Goal: Find specific page/section

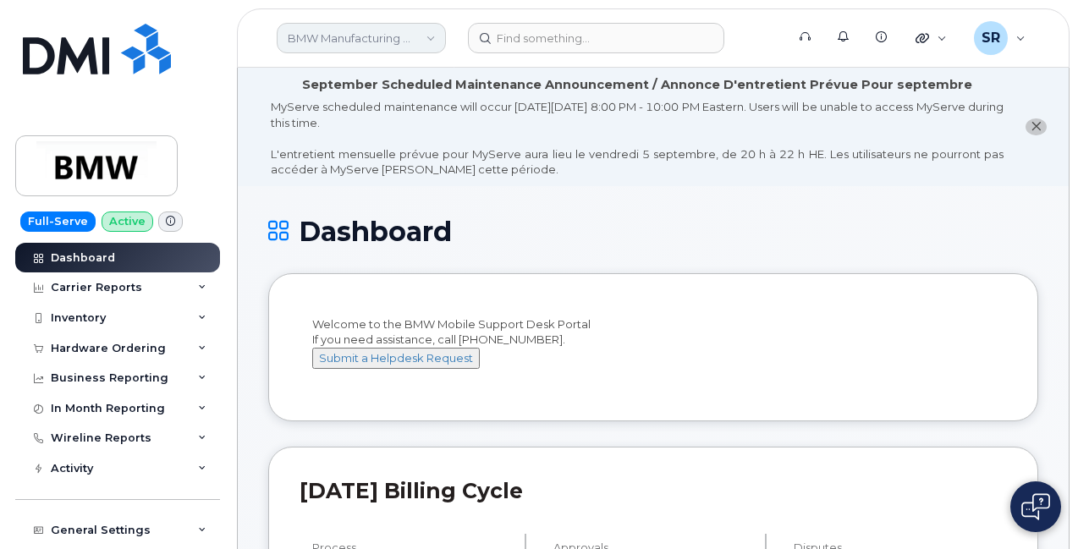
click at [345, 35] on link "BMW Manufacturing Co LLC" at bounding box center [361, 38] width 169 height 30
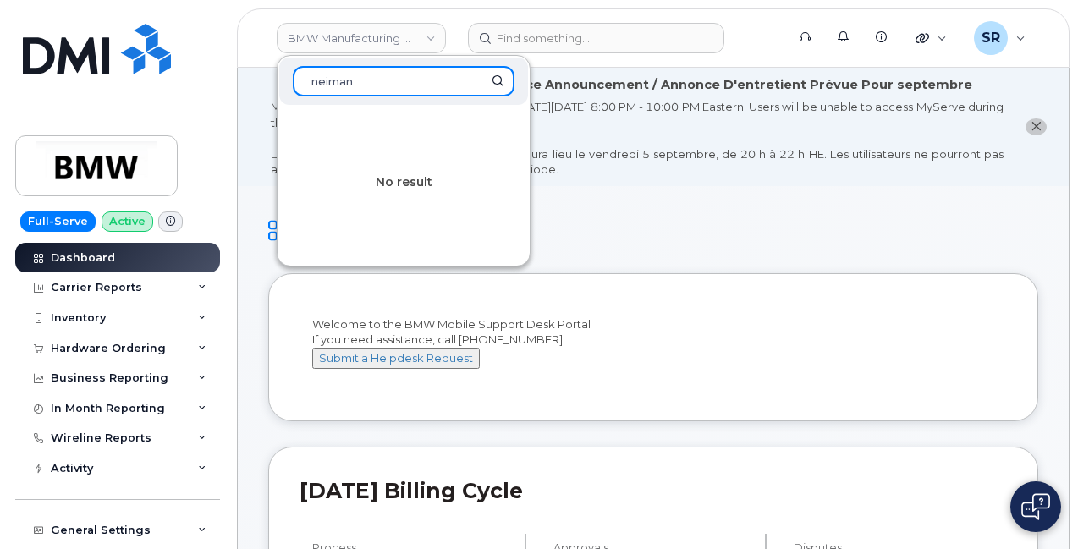
type input "neiman"
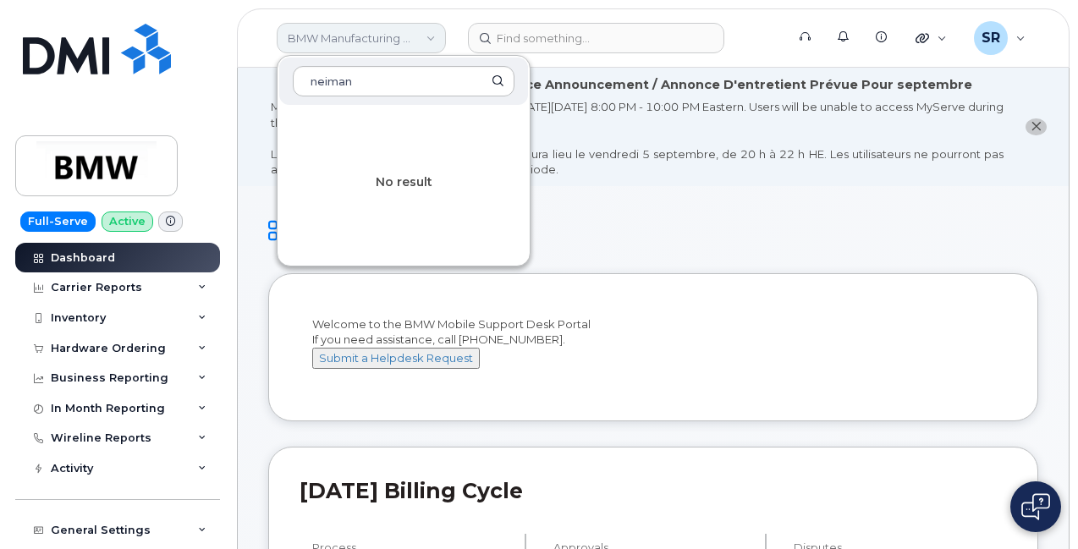
click at [442, 30] on link "BMW Manufacturing Co LLC" at bounding box center [361, 38] width 169 height 30
click at [440, 30] on link "BMW Manufacturing Co LLC" at bounding box center [361, 38] width 169 height 30
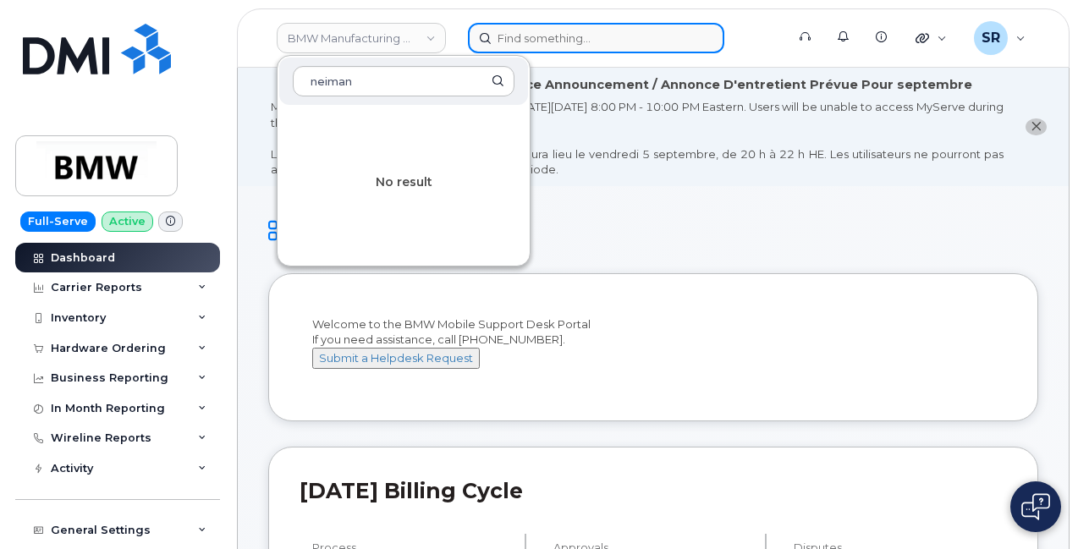
click at [540, 34] on input at bounding box center [596, 38] width 256 height 30
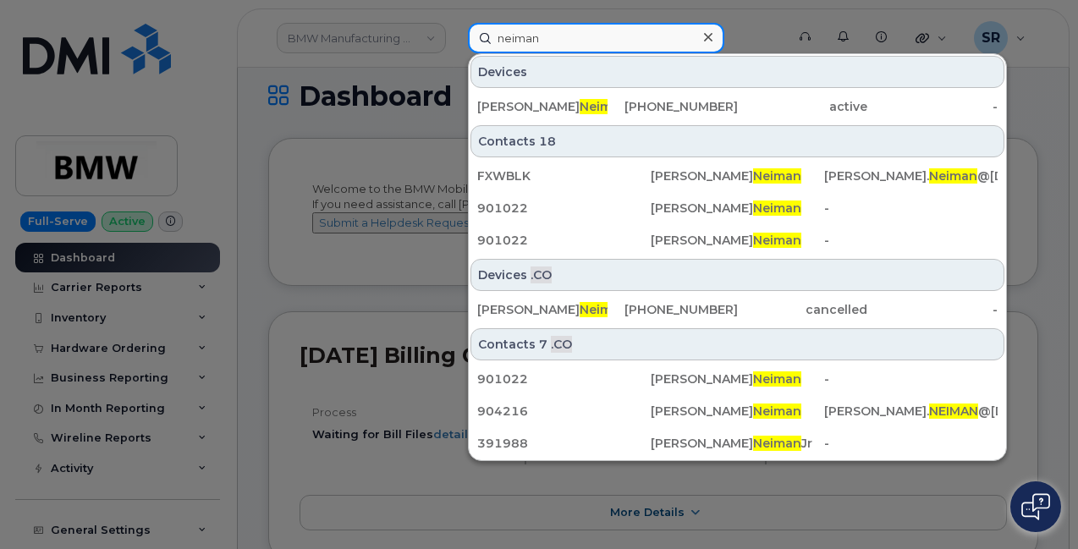
scroll to position [85, 0]
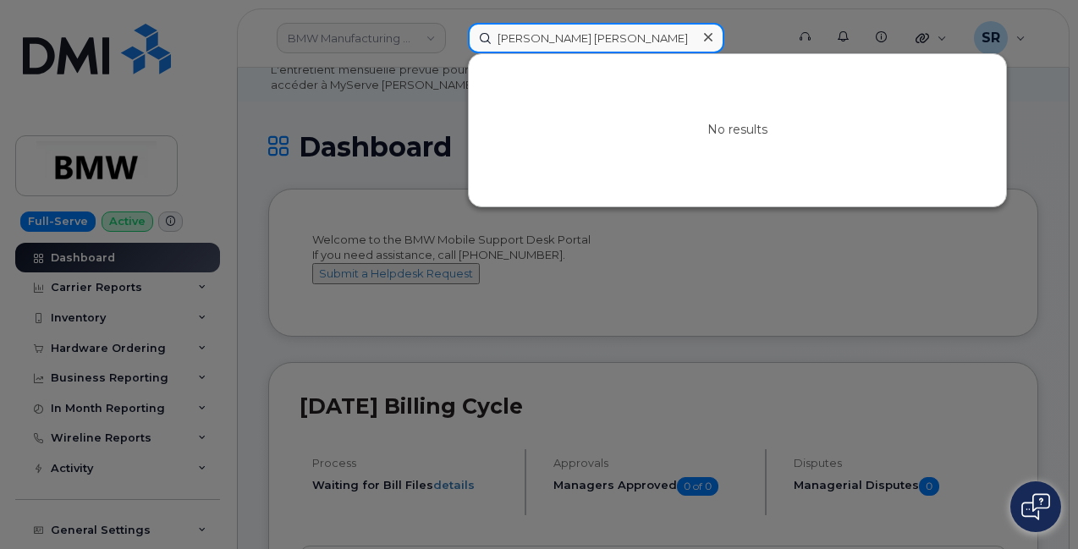
type input "neiman marcus"
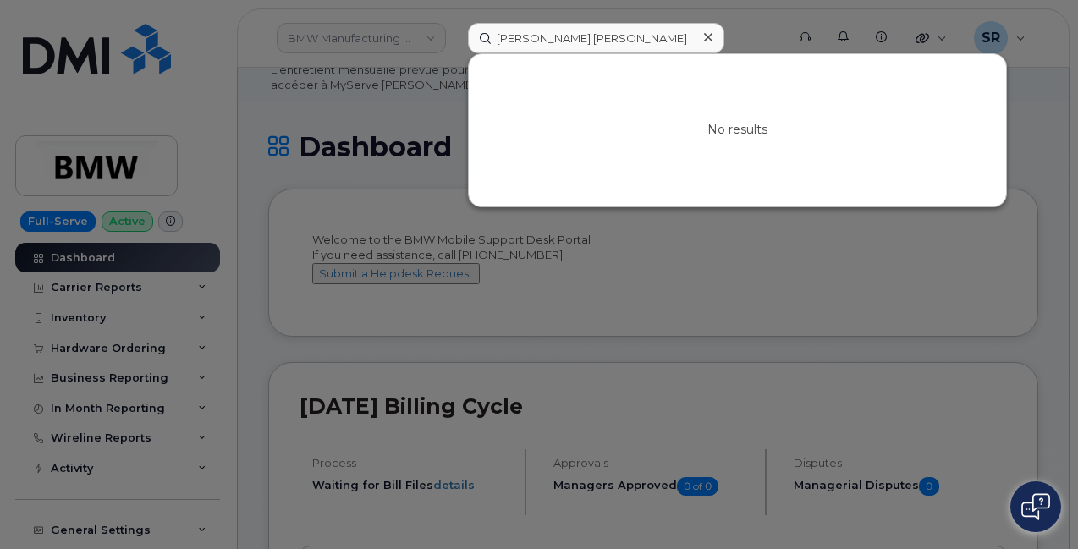
click at [706, 35] on icon at bounding box center [708, 37] width 8 height 14
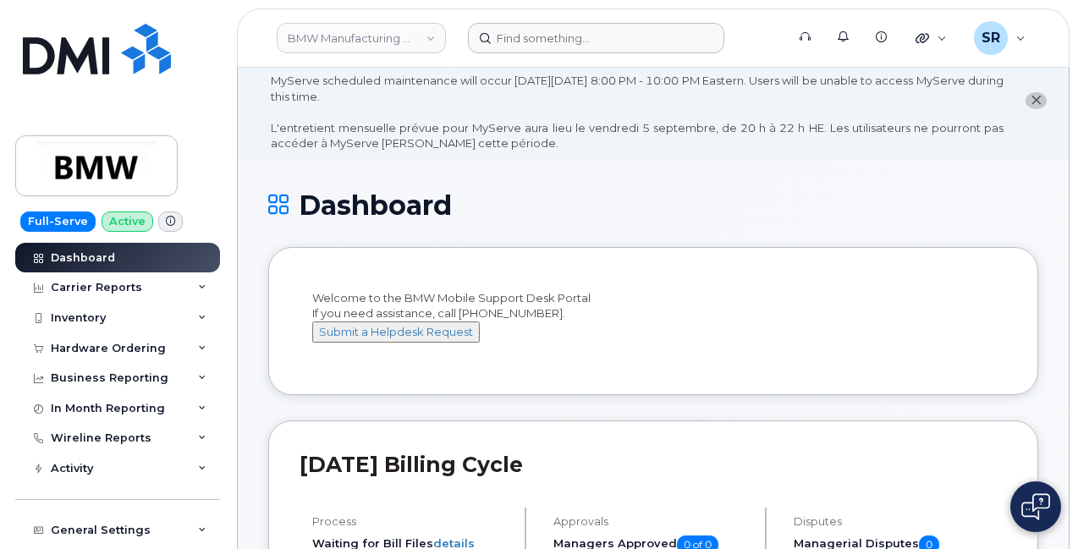
scroll to position [0, 0]
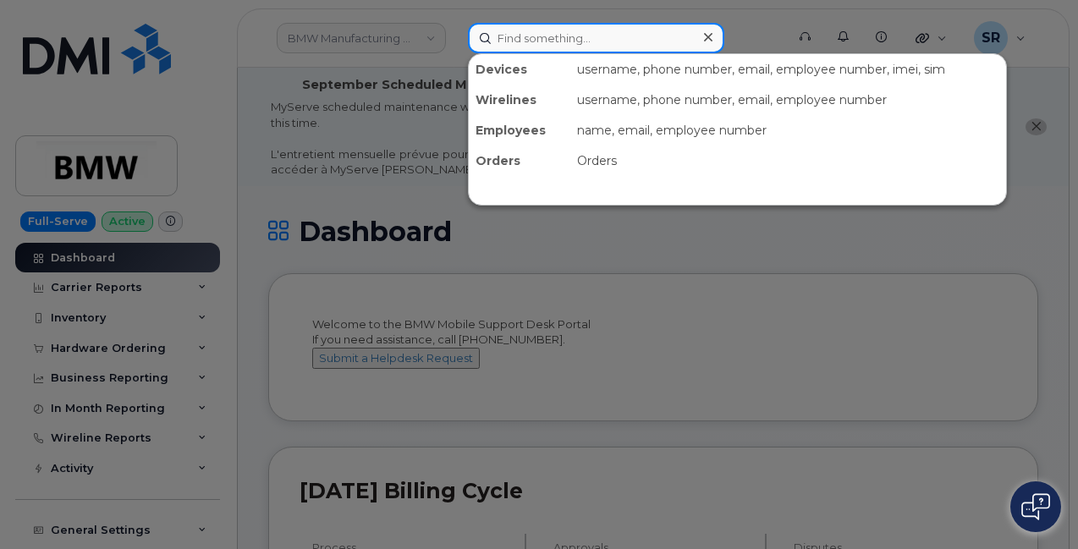
click at [541, 39] on input at bounding box center [596, 38] width 256 height 30
paste input "571-683-0445"
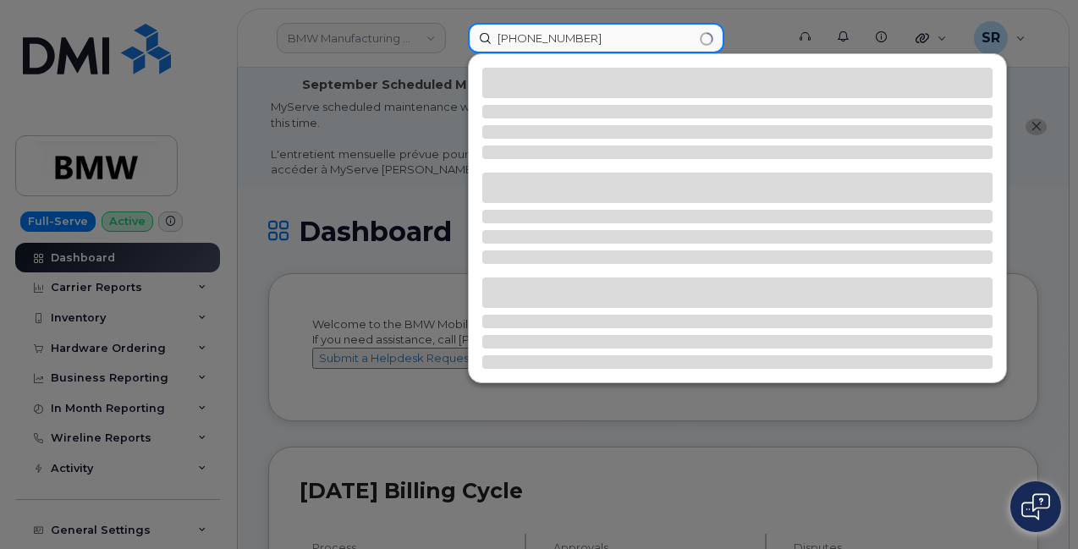
type input "571-683-0445"
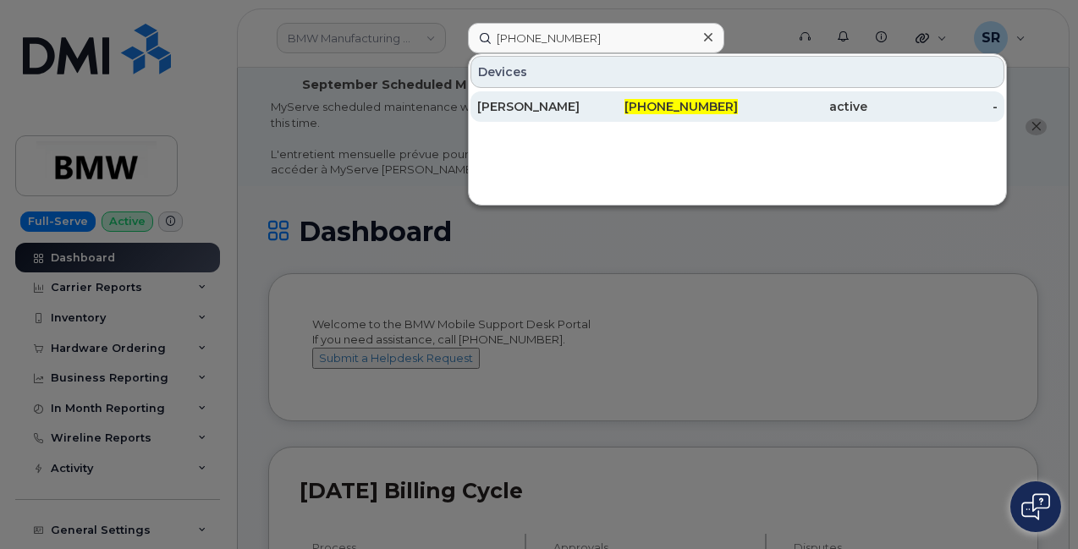
click at [569, 108] on div "Marianne Ayub" at bounding box center [542, 106] width 130 height 17
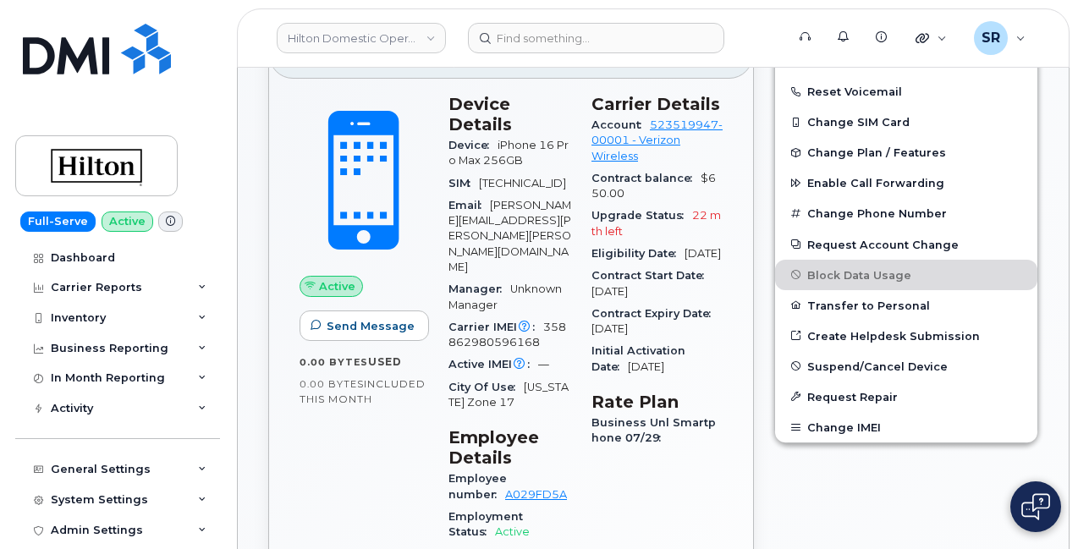
scroll to position [85, 0]
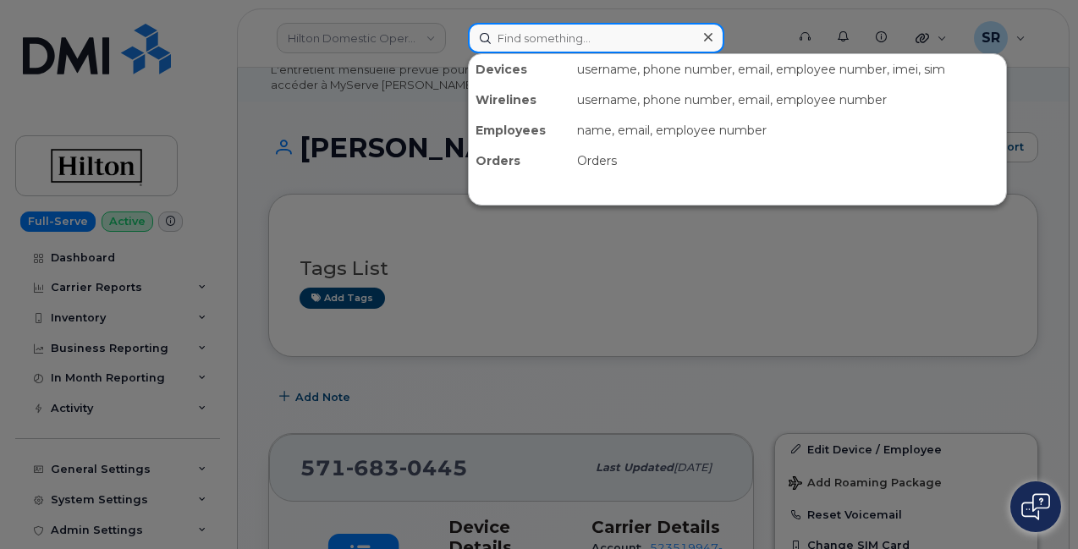
click at [586, 33] on input at bounding box center [596, 38] width 256 height 30
paste input "775-388-7495"
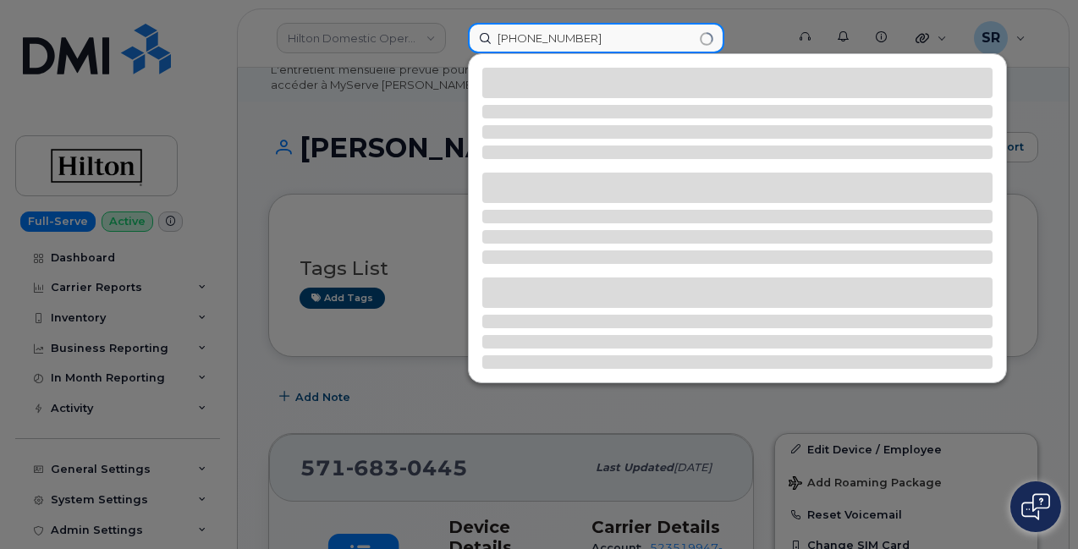
type input "775-388-7495"
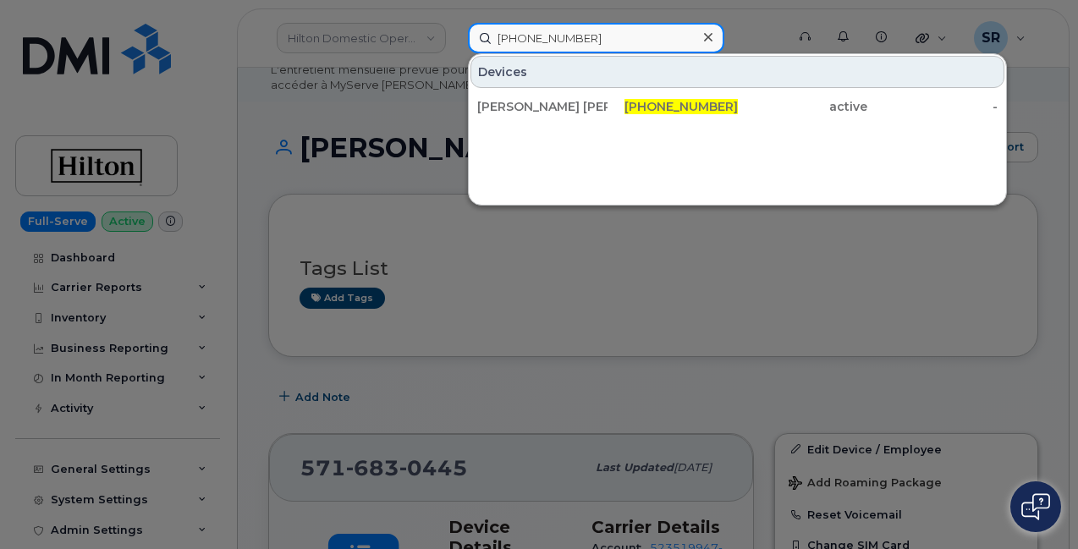
click at [605, 35] on input "775-388-7495" at bounding box center [596, 38] width 256 height 30
click at [606, 35] on input "775-388-7495" at bounding box center [596, 38] width 256 height 30
click at [607, 35] on input "775-388-7495" at bounding box center [596, 38] width 256 height 30
click at [606, 36] on input "775-388-7495" at bounding box center [596, 38] width 256 height 30
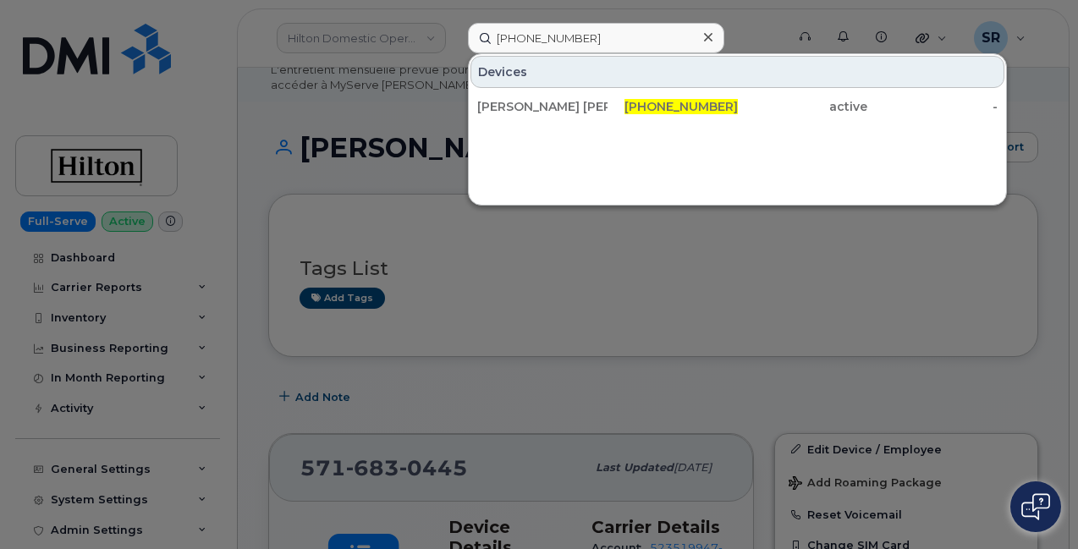
click at [697, 43] on div at bounding box center [707, 37] width 25 height 25
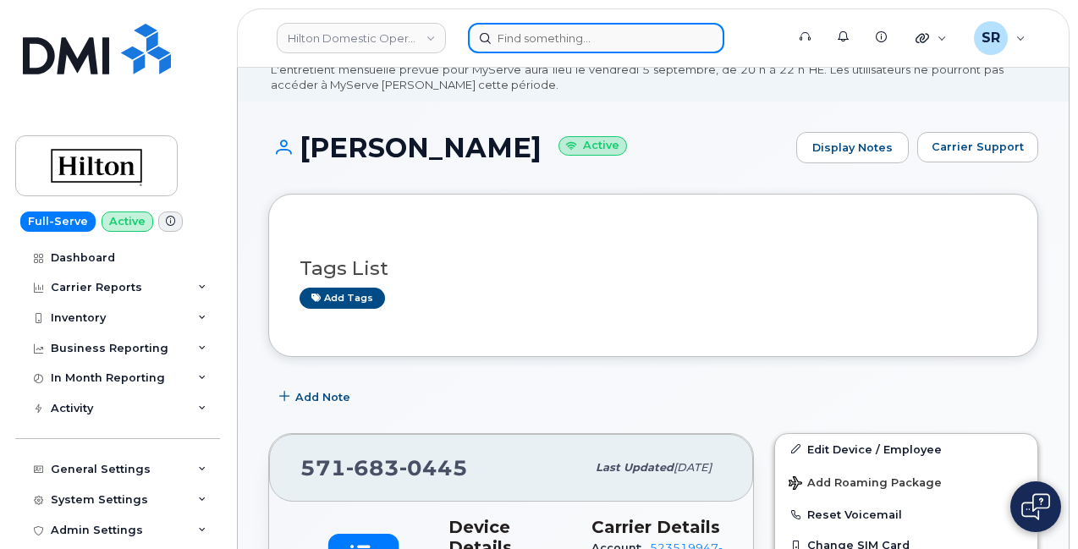
click at [655, 45] on input at bounding box center [596, 38] width 256 height 30
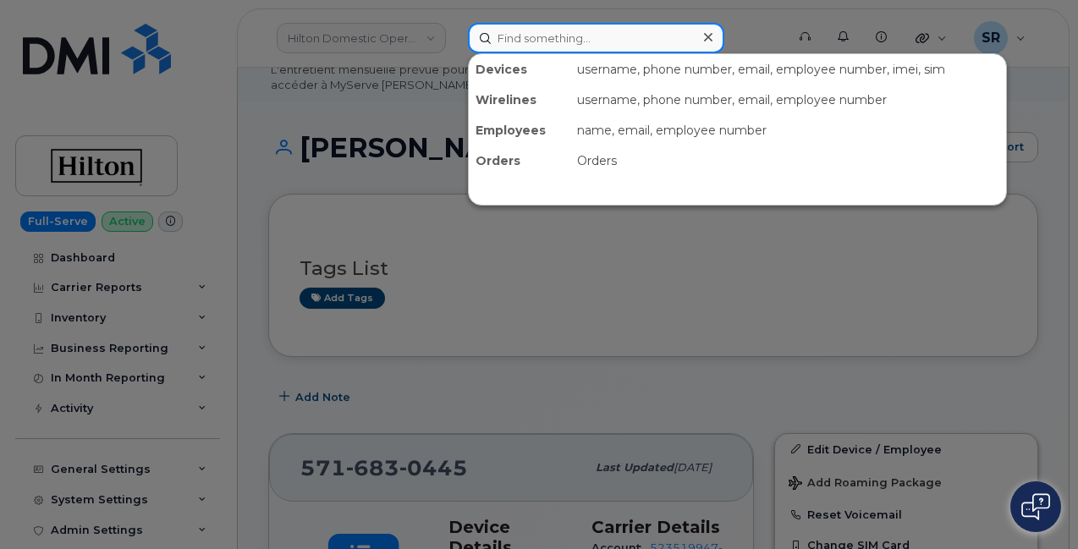
paste input "355683578378352"
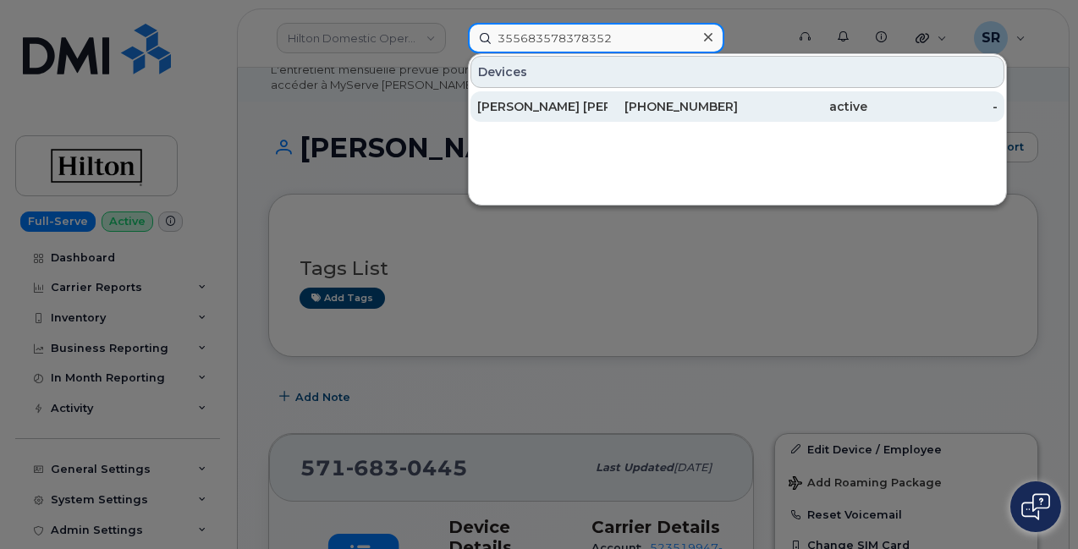
type input "355683578378352"
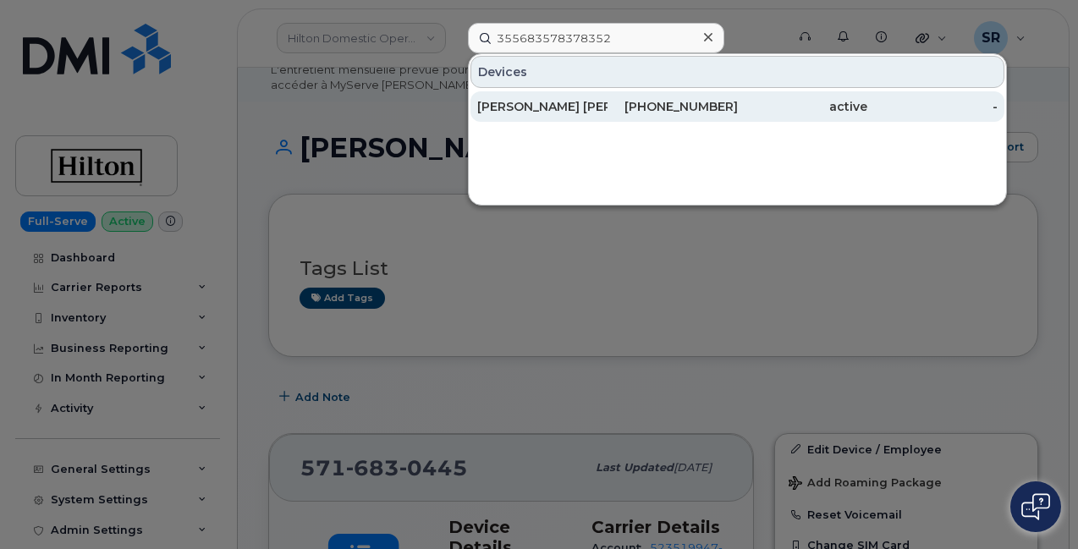
click at [601, 107] on div "VENKATA JAYDHEER NAIDU CHAPALA" at bounding box center [542, 106] width 130 height 17
click at [560, 109] on div "[PERSON_NAME] [PERSON_NAME]" at bounding box center [542, 106] width 130 height 17
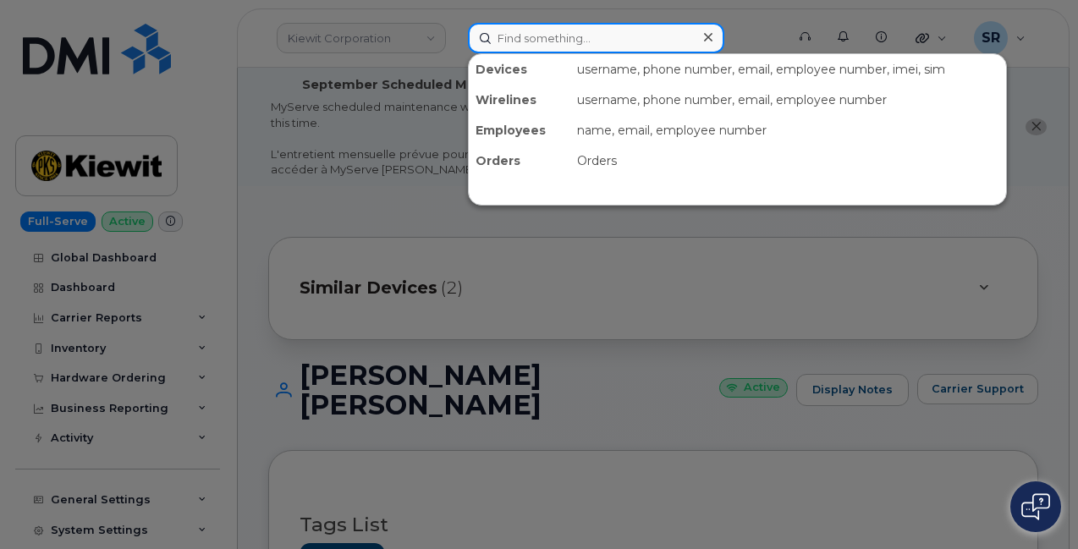
click at [558, 31] on input at bounding box center [596, 38] width 256 height 30
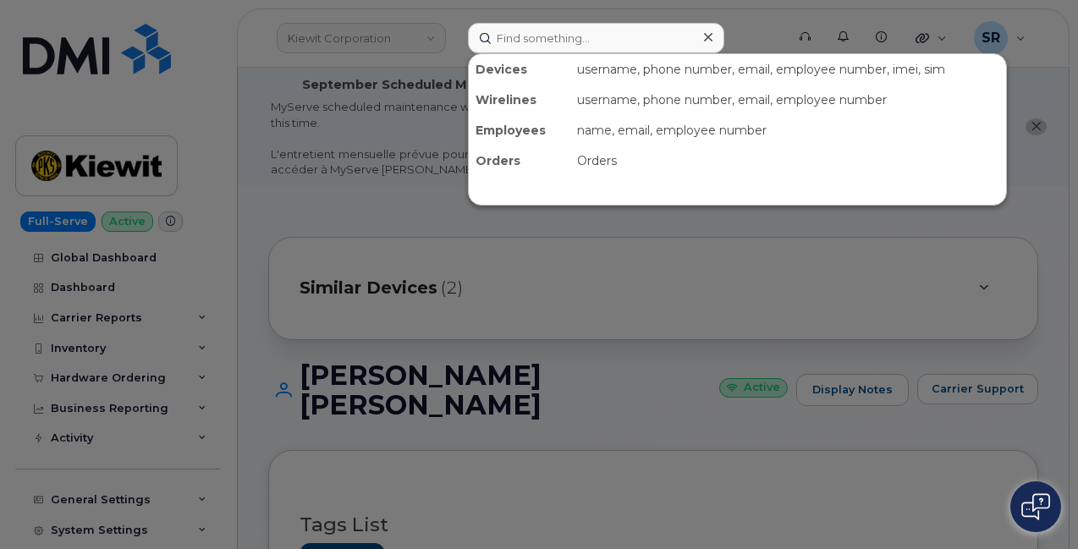
click at [442, 38] on div at bounding box center [539, 274] width 1078 height 549
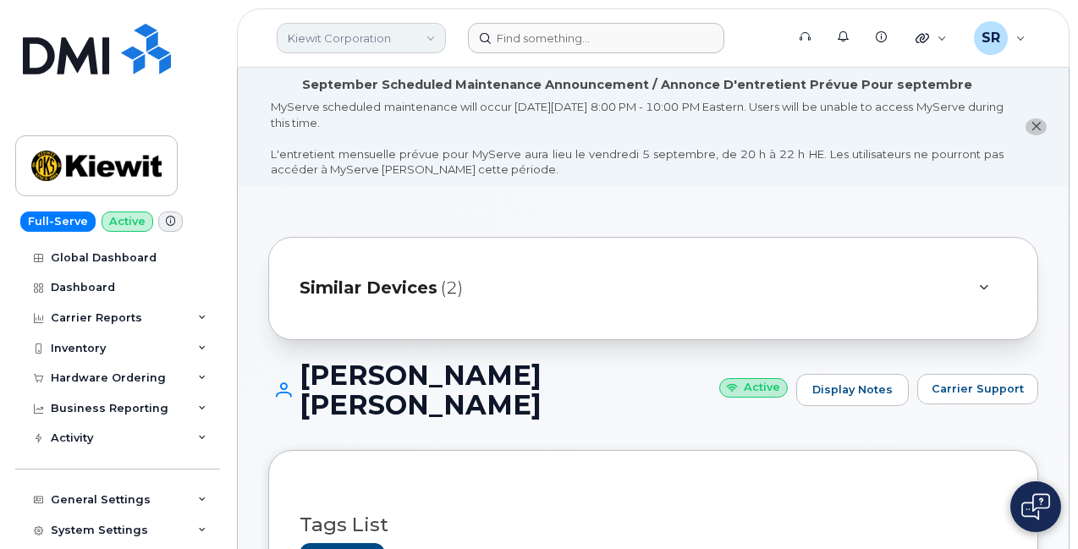
click at [420, 36] on link "Kiewit Corporation" at bounding box center [361, 38] width 169 height 30
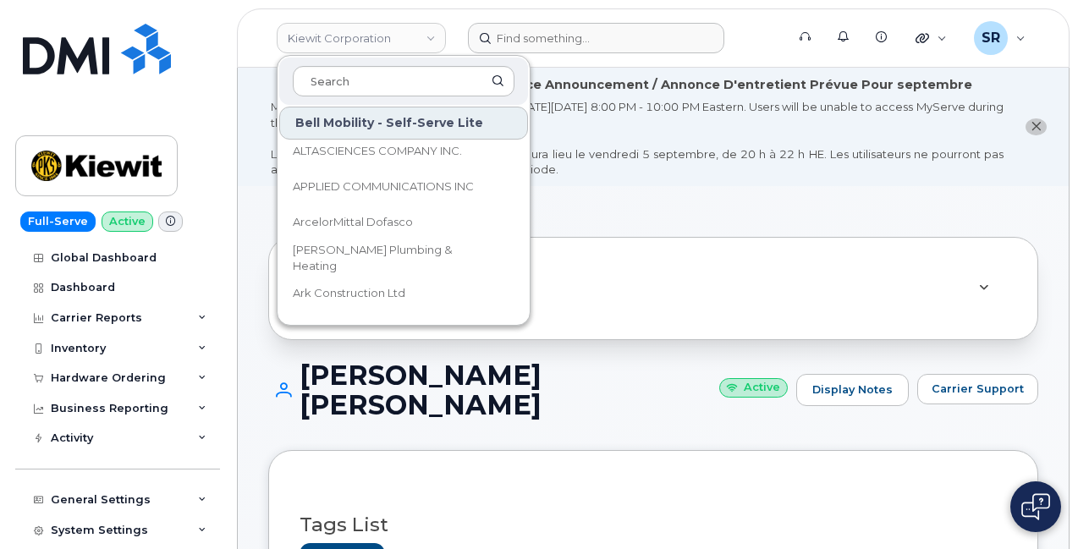
scroll to position [360, 0]
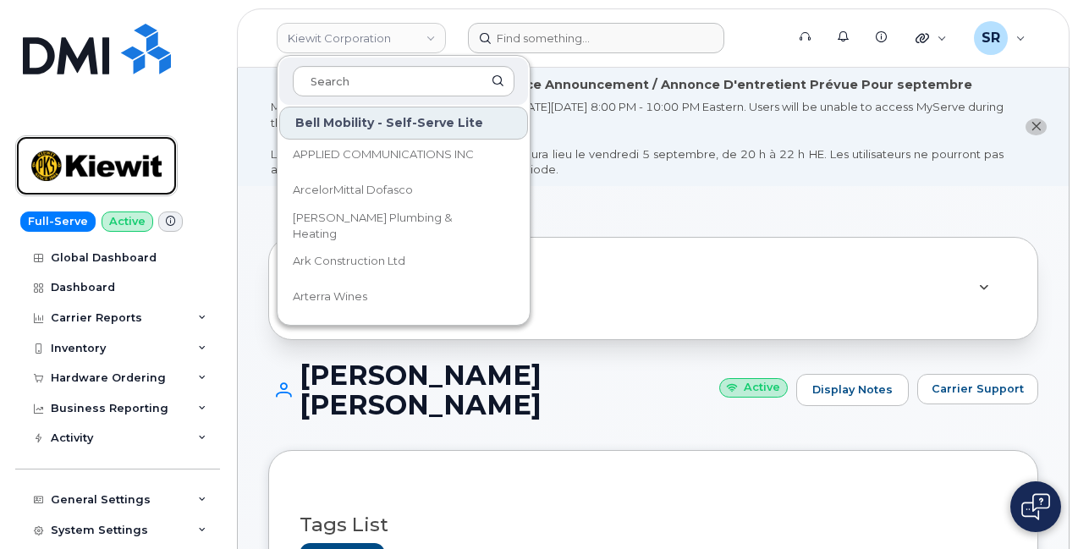
click at [119, 142] on img at bounding box center [96, 165] width 130 height 49
